Goal: Information Seeking & Learning: Learn about a topic

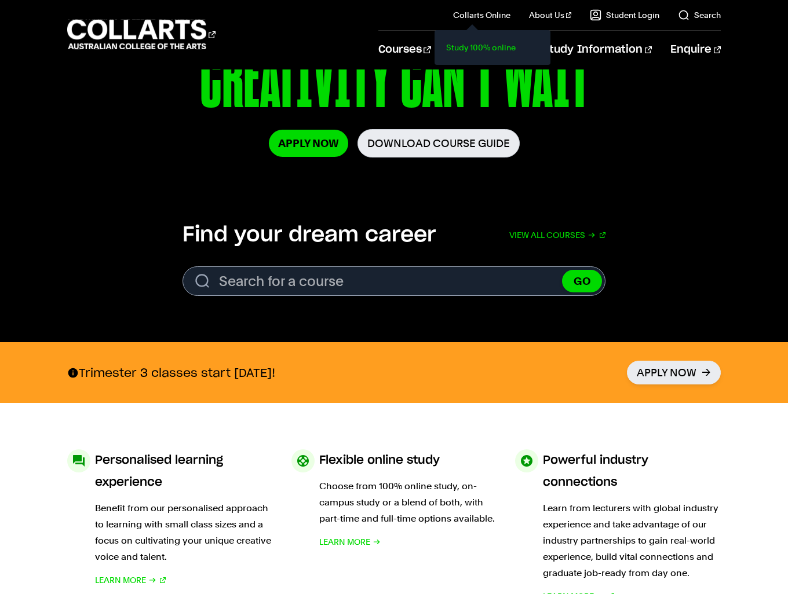
click at [479, 48] on link "Study 100% online" at bounding box center [492, 47] width 97 height 16
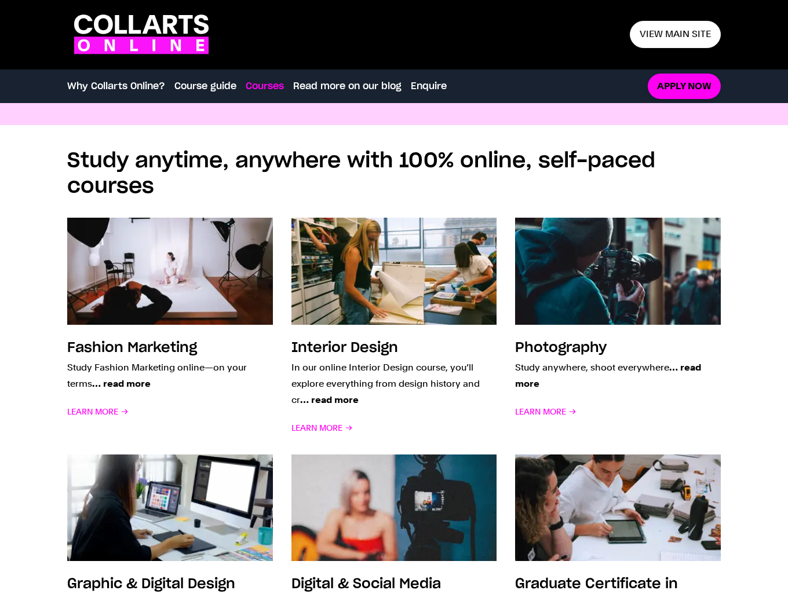
scroll to position [753, 0]
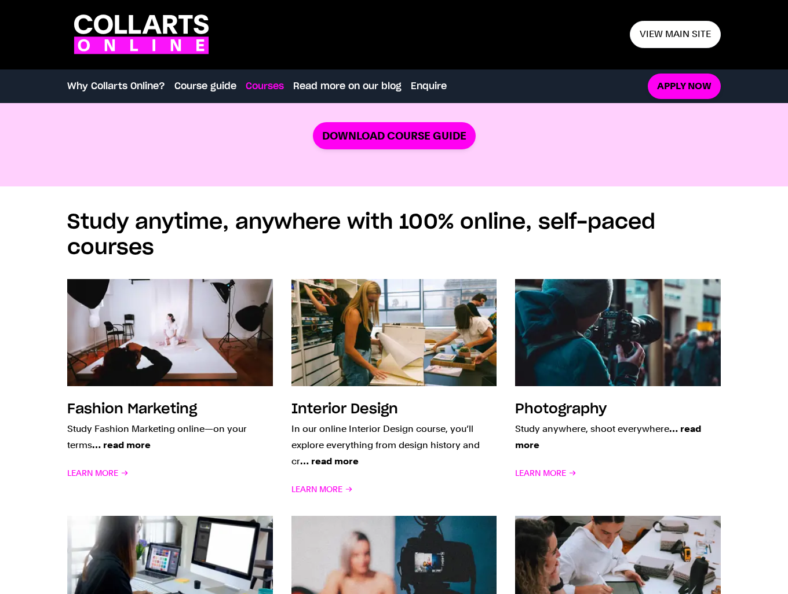
click at [184, 88] on link "Course guide" at bounding box center [205, 86] width 62 height 14
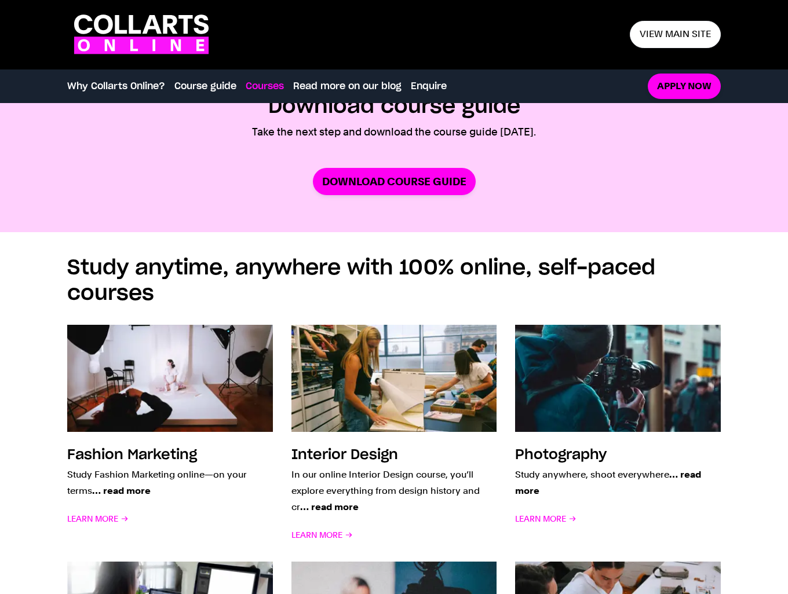
scroll to position [660, 0]
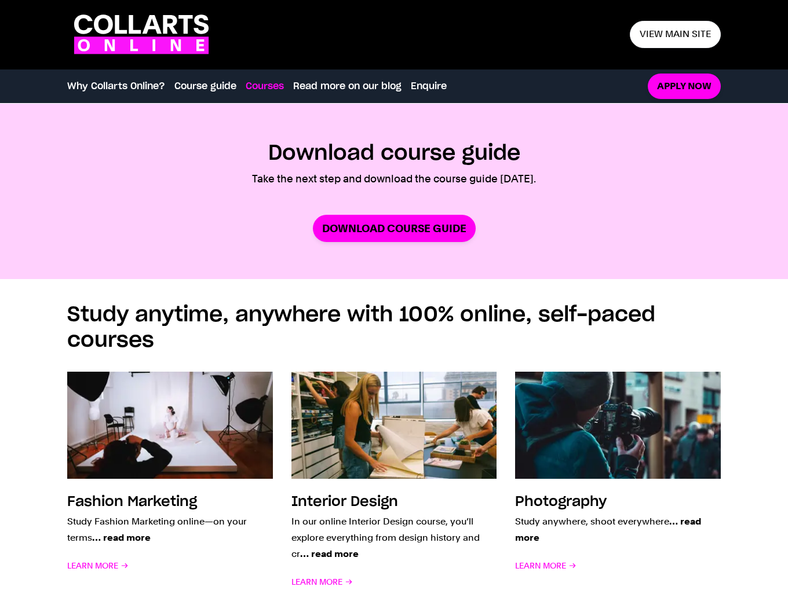
click at [187, 84] on link "Course guide" at bounding box center [205, 86] width 62 height 14
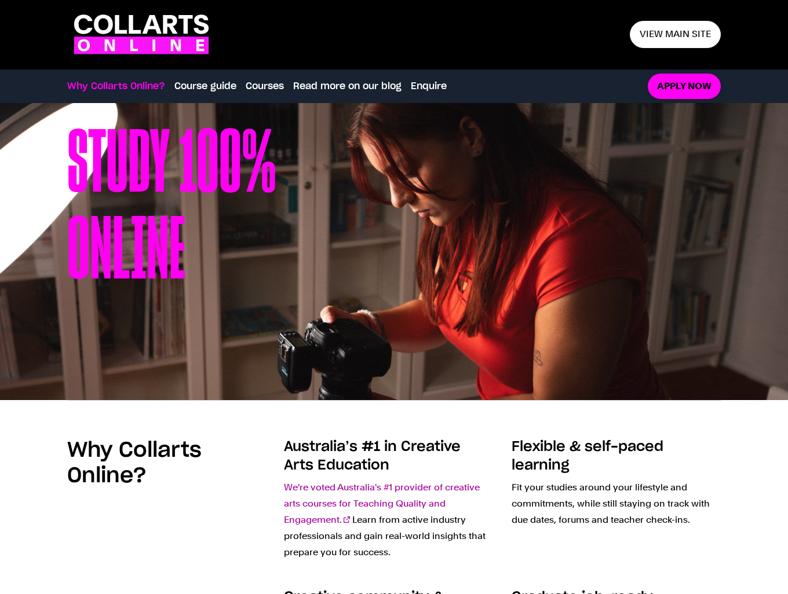
scroll to position [0, 0]
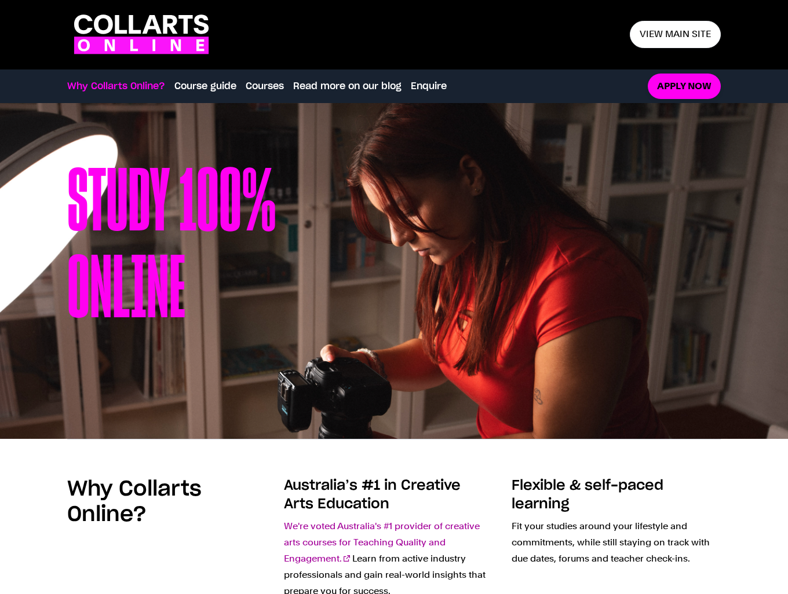
click at [211, 82] on link "Course guide" at bounding box center [205, 86] width 62 height 14
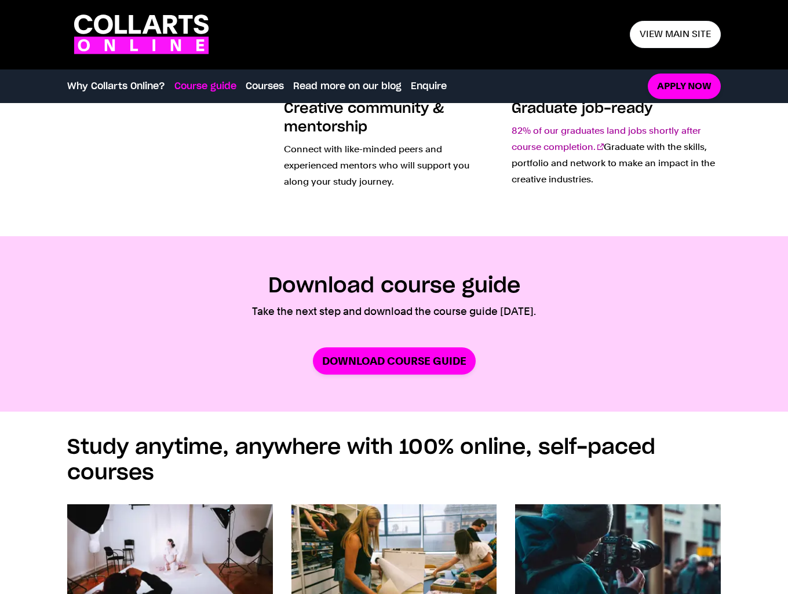
scroll to position [660, 0]
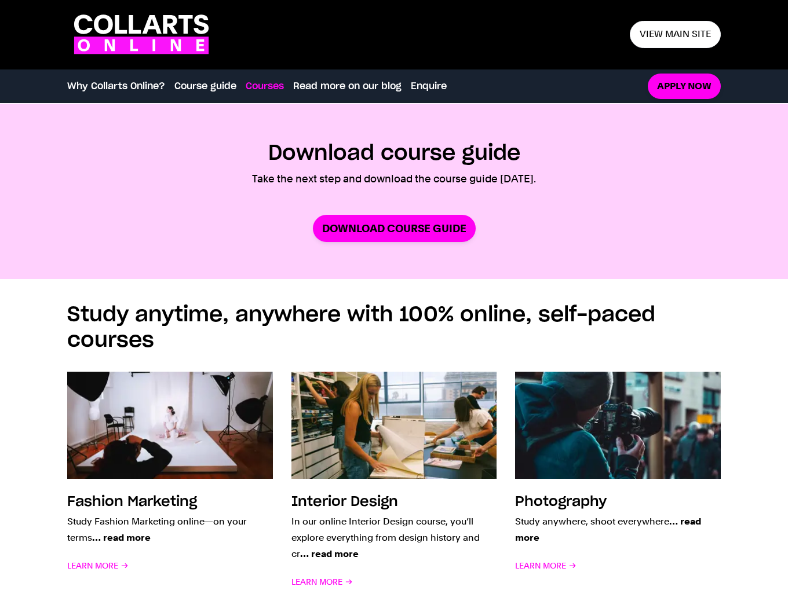
click at [253, 94] on div "Course guide Why Collarts Online? Course guide Courses Read more on our blog En…" at bounding box center [350, 86] width 567 height 32
click at [257, 87] on link "Courses" at bounding box center [265, 86] width 38 height 14
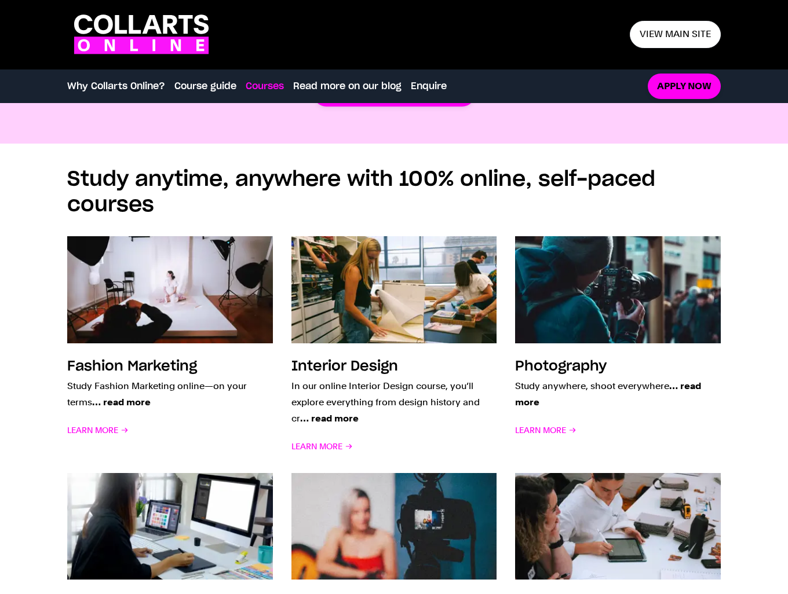
scroll to position [837, 0]
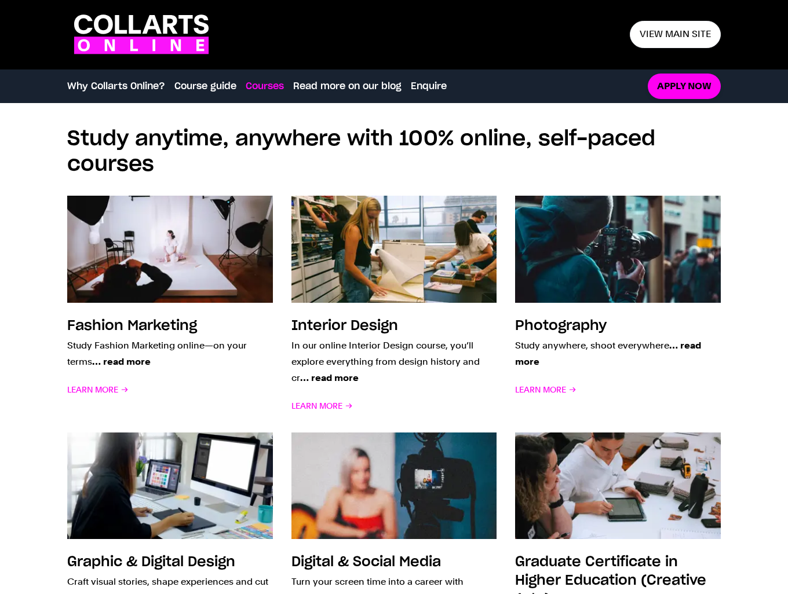
click at [171, 24] on icon at bounding box center [170, 24] width 14 height 19
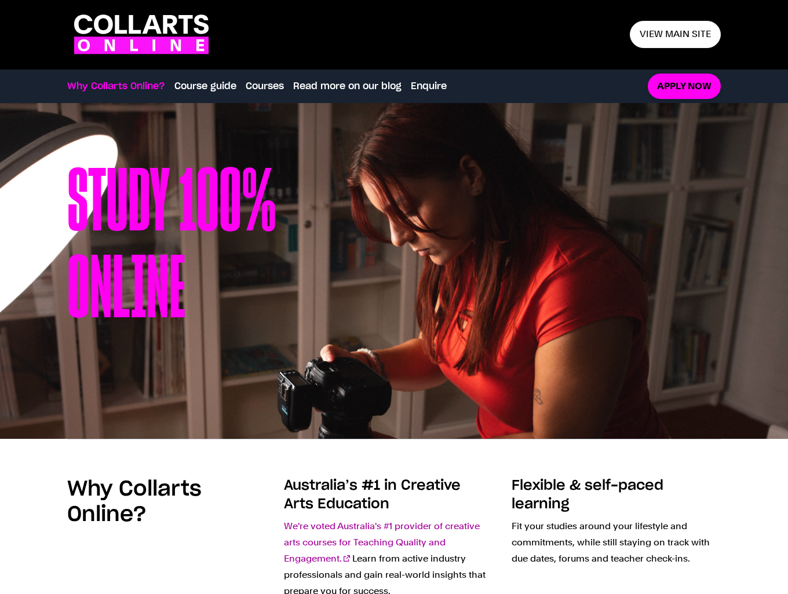
click at [216, 89] on link "Course guide" at bounding box center [205, 86] width 62 height 14
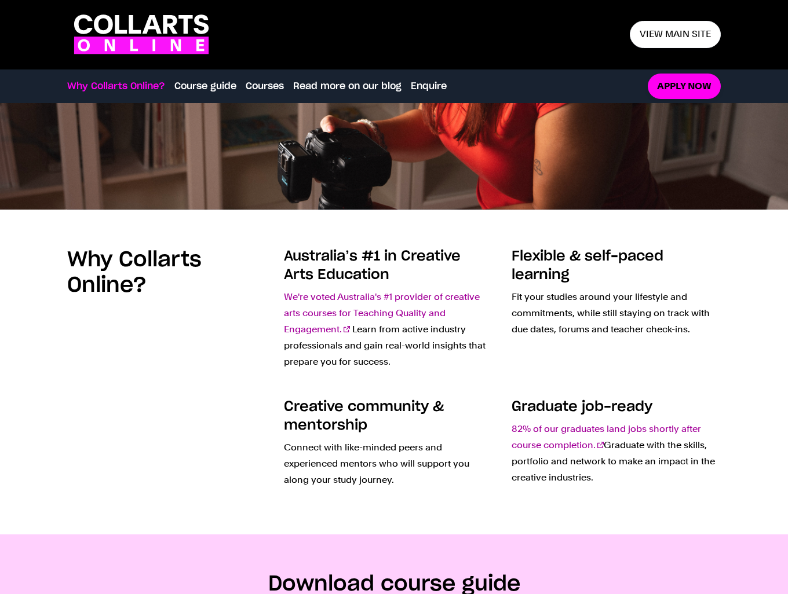
scroll to position [216, 0]
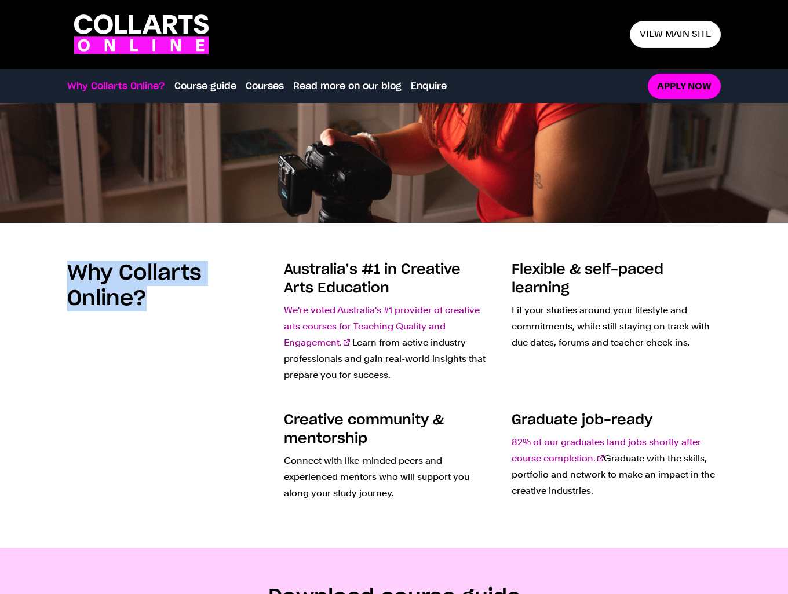
drag, startPoint x: 61, startPoint y: 269, endPoint x: 156, endPoint y: 326, distance: 110.9
click at [169, 323] on div "Why Collarts Online? Australia’s #1 in Creative Arts Education We're voted Aust…" at bounding box center [394, 385] width 788 height 325
click at [156, 326] on div "Why Collarts Online?" at bounding box center [168, 302] width 203 height 83
drag, startPoint x: 146, startPoint y: 306, endPoint x: 39, endPoint y: 271, distance: 112.3
click at [39, 271] on div "Why Collarts Online? Australia’s #1 in Creative Arts Education We're voted Aust…" at bounding box center [394, 385] width 788 height 325
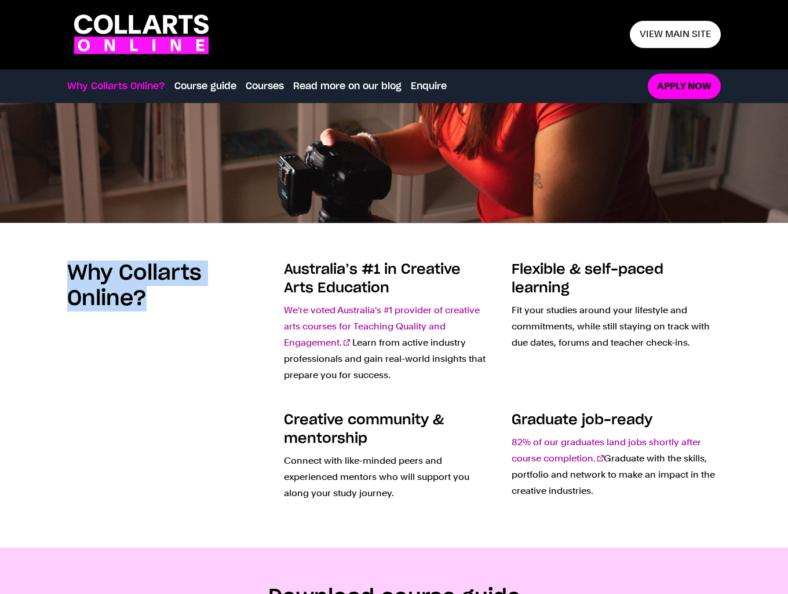
click at [129, 468] on div "Why Collarts Online?" at bounding box center [168, 386] width 203 height 250
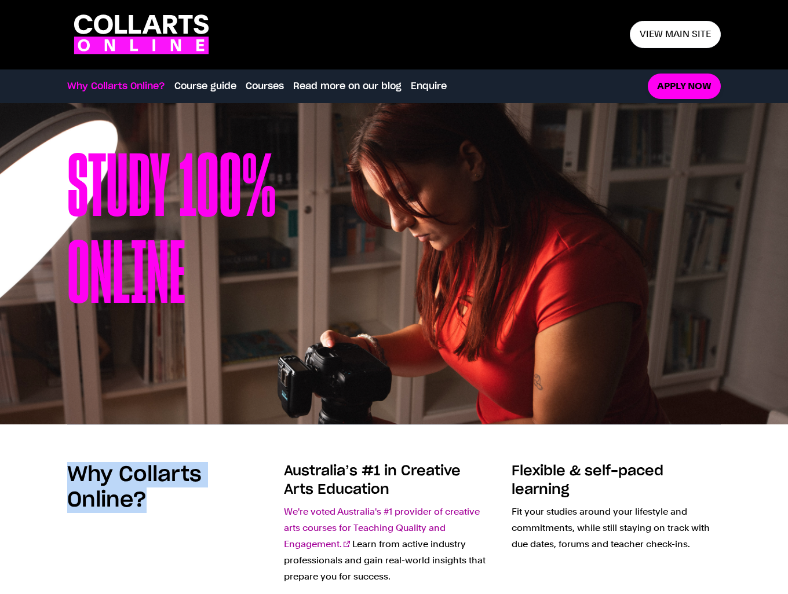
scroll to position [0, 0]
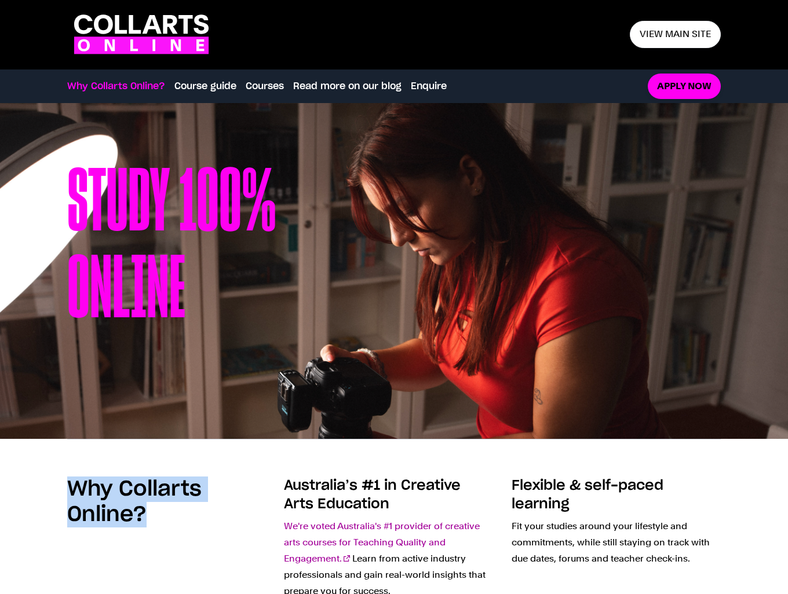
click at [216, 79] on link "Course guide" at bounding box center [205, 86] width 62 height 14
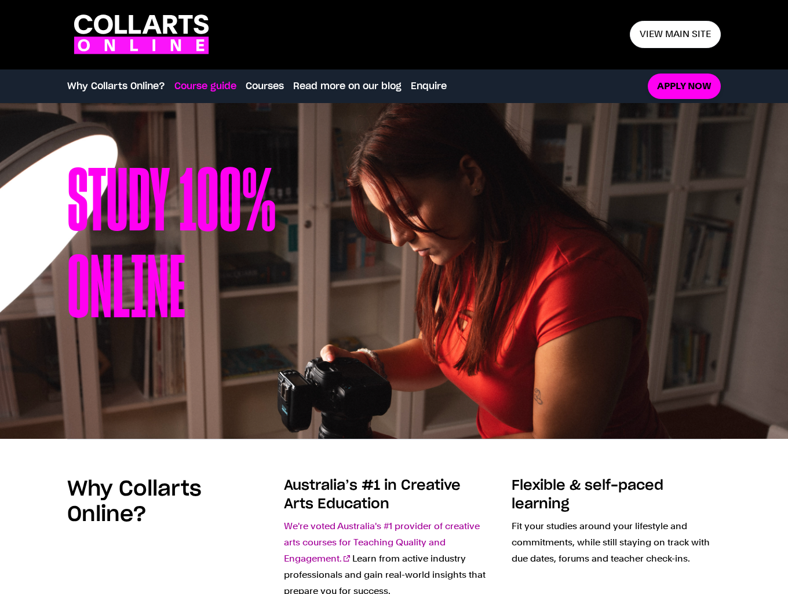
click at [243, 89] on ul "Why Collarts Online? Course guide Courses Read more on our blog Enquire" at bounding box center [350, 86] width 567 height 16
click at [251, 84] on link "Courses" at bounding box center [265, 86] width 38 height 14
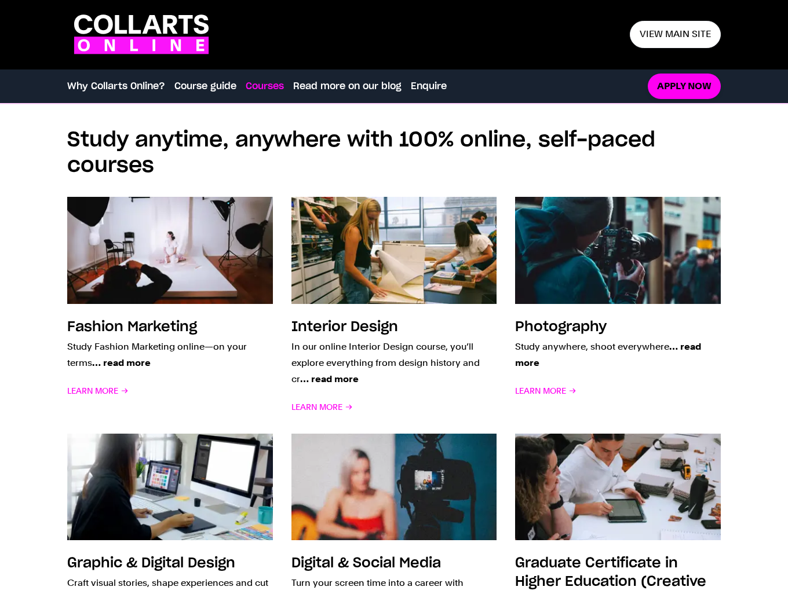
scroll to position [837, 0]
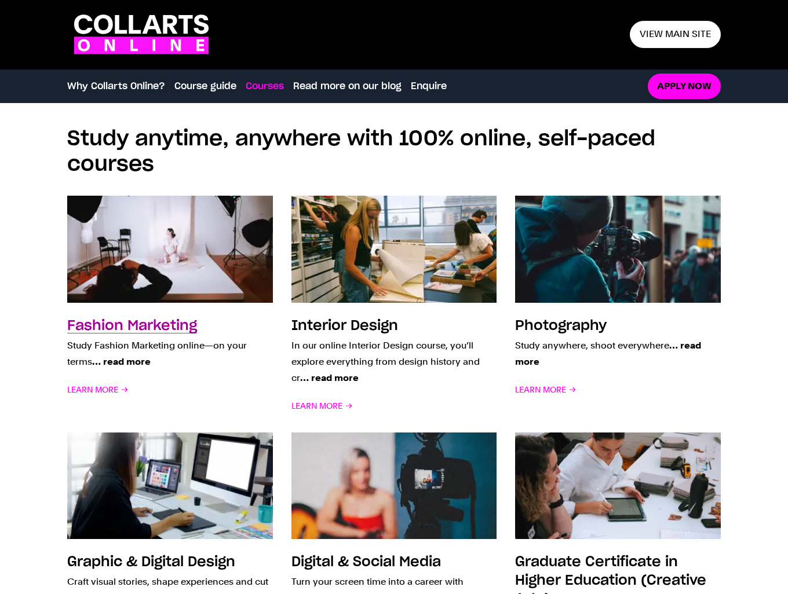
click at [101, 385] on span "Learn More" at bounding box center [97, 390] width 61 height 16
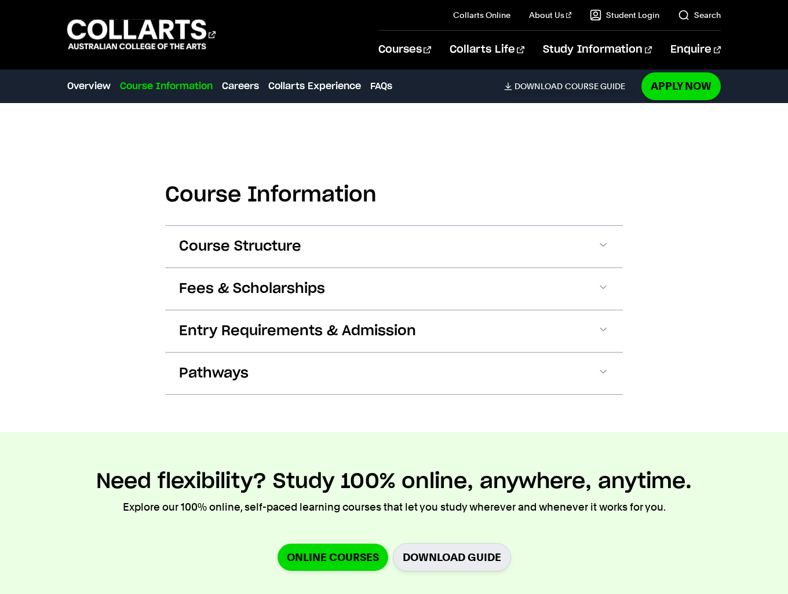
click at [389, 250] on button "Course Structure" at bounding box center [394, 247] width 458 height 42
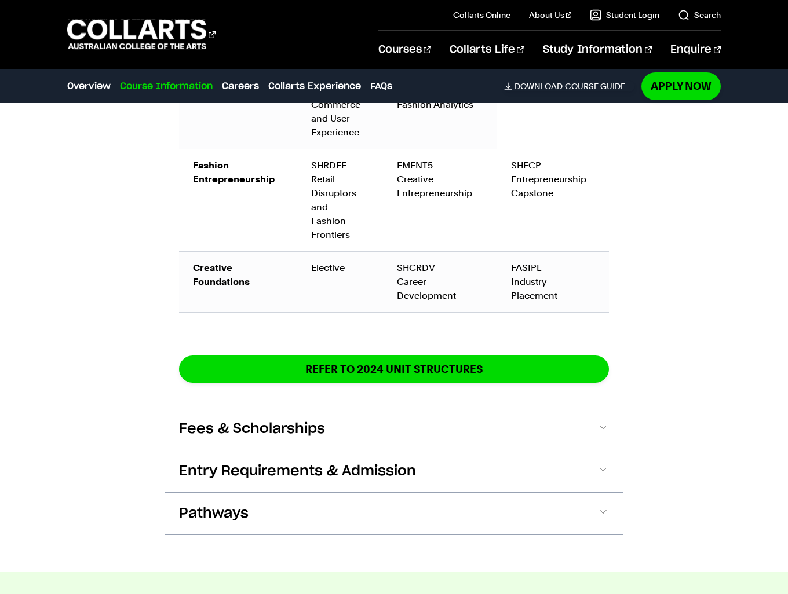
scroll to position [2032, 0]
